Goal: Task Accomplishment & Management: Complete application form

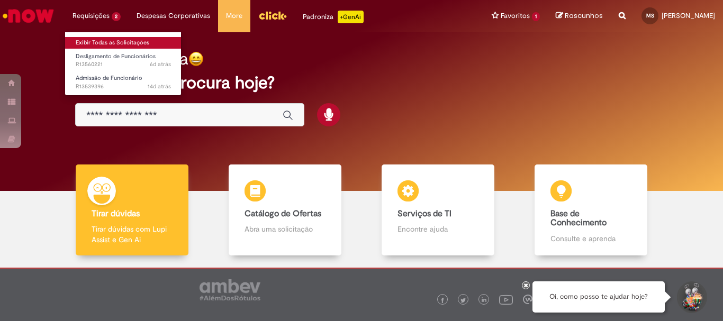
click at [105, 42] on link "Exibir Todas as Solicitações" at bounding box center [123, 43] width 116 height 12
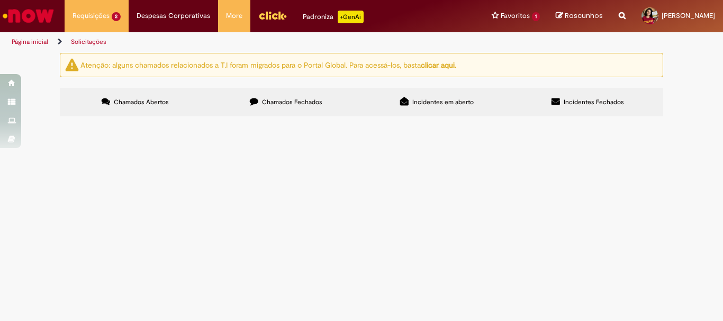
click at [0, 0] on span "Boa tarde! A ex-funcionária RAYANNE KATHLEEN LONGO BARROSO BATISTA recebeu a su…" at bounding box center [0, 0] width 0 height 0
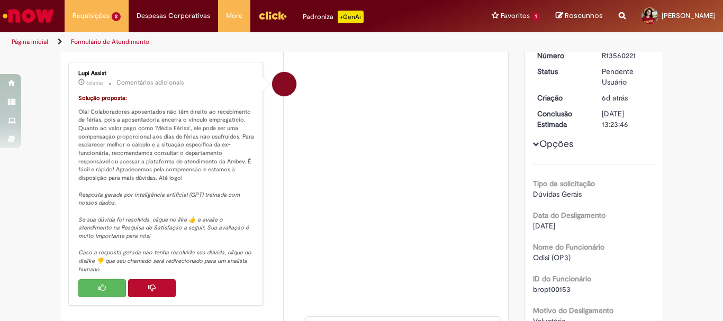
scroll to position [188, 0]
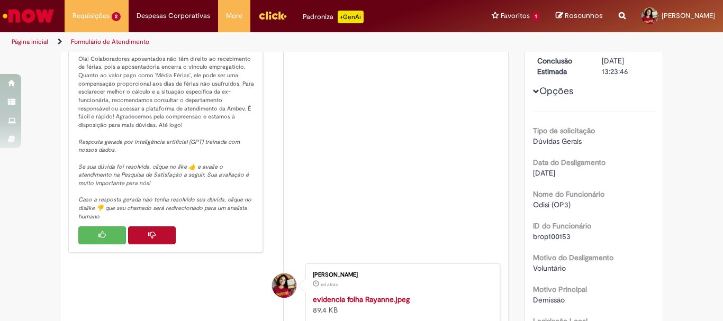
click at [146, 230] on button "Histórico de tíquete" at bounding box center [152, 235] width 48 height 18
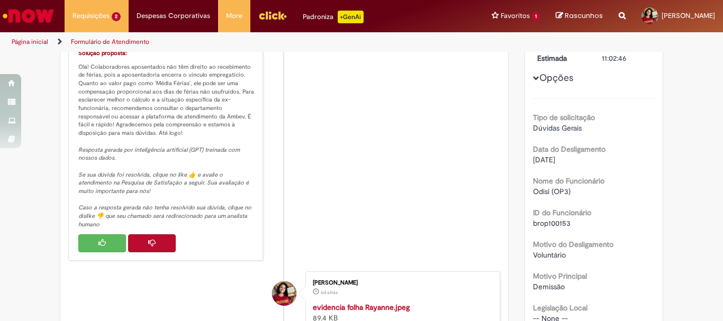
scroll to position [264, 0]
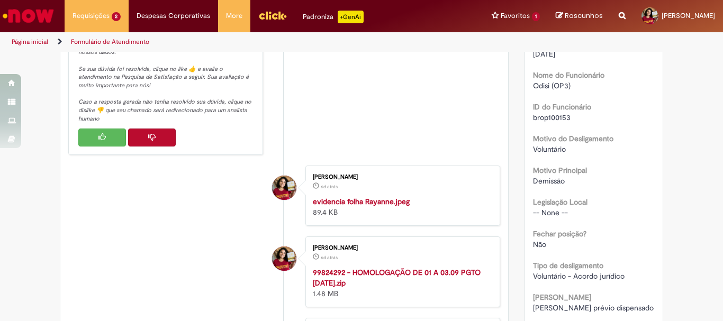
click at [149, 134] on icon "Histórico de tíquete" at bounding box center [151, 136] width 7 height 7
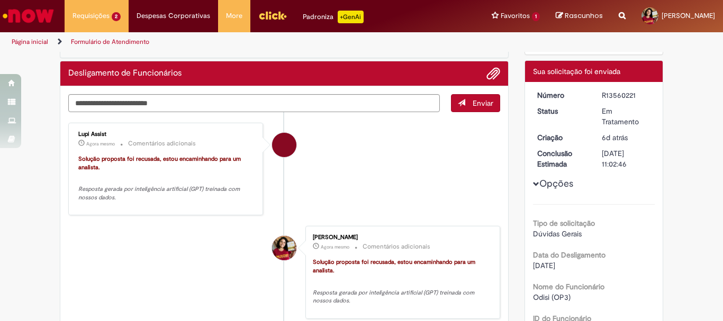
scroll to position [0, 0]
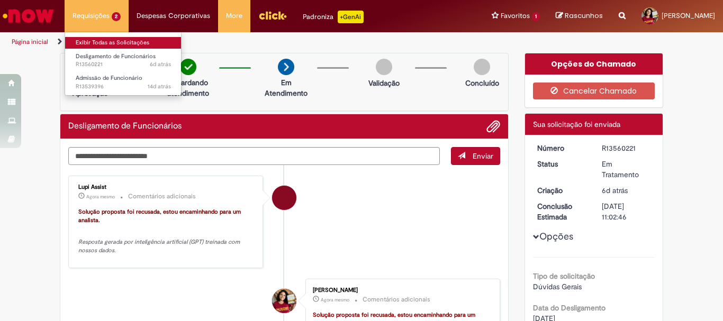
click at [106, 38] on link "Exibir Todas as Solicitações" at bounding box center [123, 43] width 116 height 12
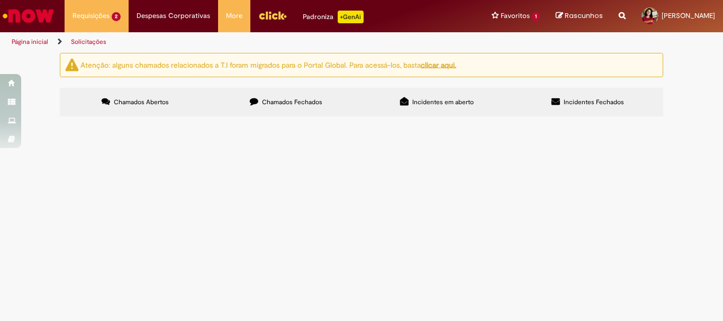
click at [0, 0] on span "Bom dia! Solicito a reintegração do funcionário GEORGE WERBERT LIMA VIEITAS por…" at bounding box center [0, 0] width 0 height 0
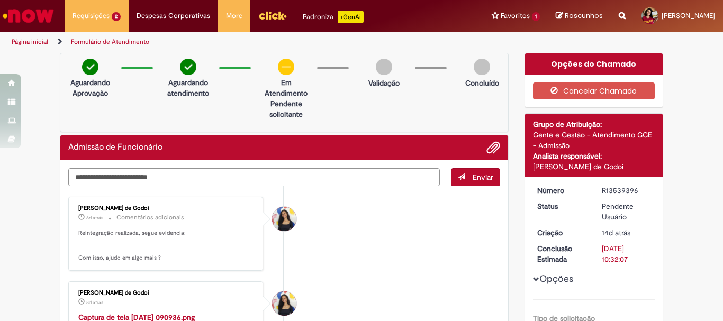
click at [143, 171] on textarea "Digite sua mensagem aqui..." at bounding box center [253, 177] width 371 height 18
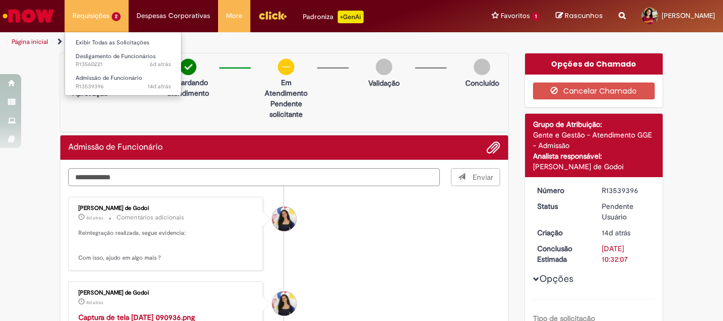
type textarea "**********"
